Goal: Task Accomplishment & Management: Manage account settings

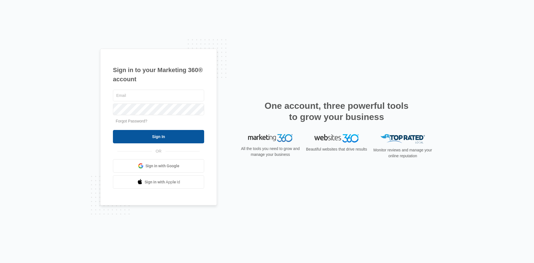
type input "[EMAIL_ADDRESS][DOMAIN_NAME]"
click at [143, 140] on input "Sign In" at bounding box center [158, 136] width 91 height 13
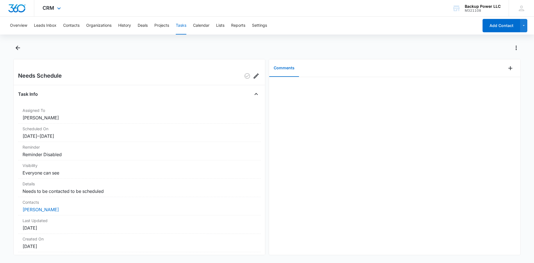
click at [51, 12] on div "CRM Apps Reputation Websites Forms CRM Email Social Content Ads Intelligence Fi…" at bounding box center [52, 8] width 36 height 16
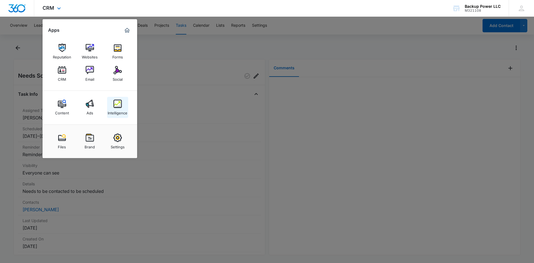
click at [114, 102] on img at bounding box center [117, 104] width 8 height 8
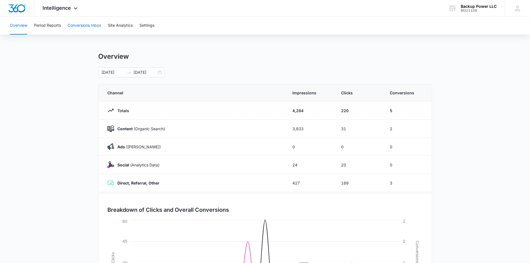
click at [84, 27] on button "Conversions Inbox" at bounding box center [85, 26] width 34 height 18
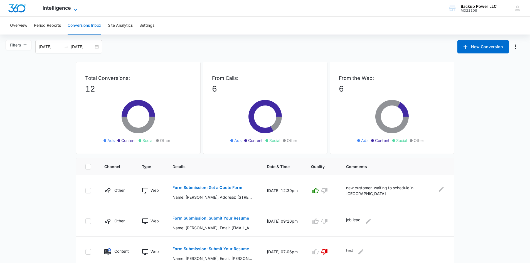
click at [61, 8] on span "Intelligence" at bounding box center [57, 8] width 28 height 6
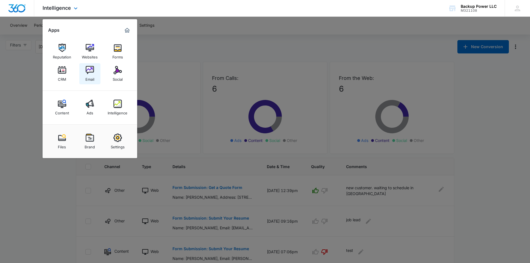
click at [92, 67] on img at bounding box center [90, 70] width 8 height 8
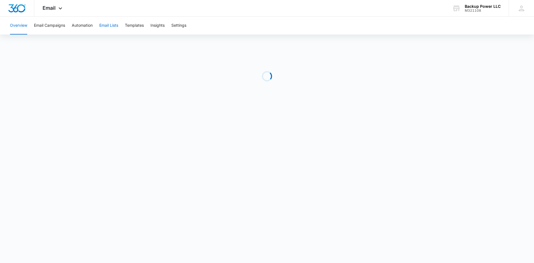
click at [107, 23] on button "Email Lists" at bounding box center [108, 26] width 19 height 18
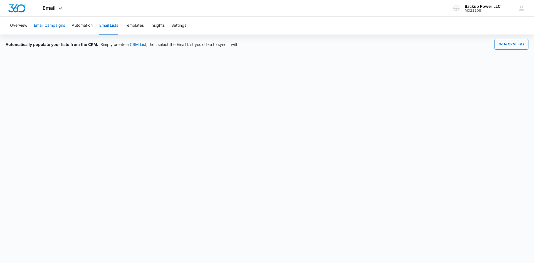
click at [52, 28] on button "Email Campaigns" at bounding box center [49, 26] width 31 height 18
